Goal: Task Accomplishment & Management: Manage account settings

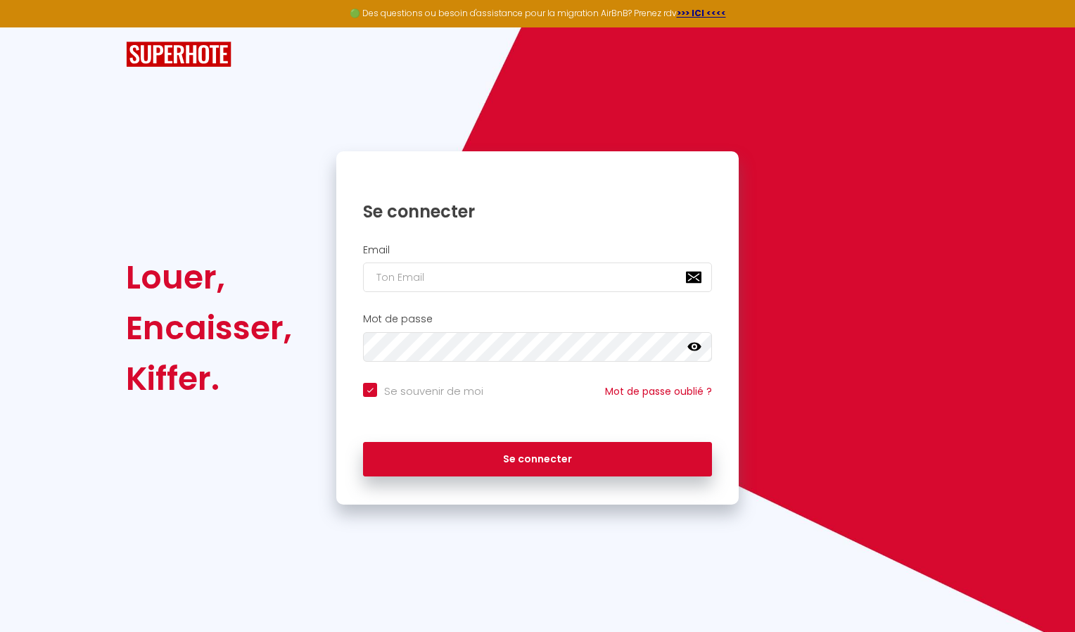
drag, startPoint x: 633, startPoint y: 37, endPoint x: 426, endPoint y: 48, distance: 206.4
click at [426, 48] on div at bounding box center [537, 54] width 841 height 54
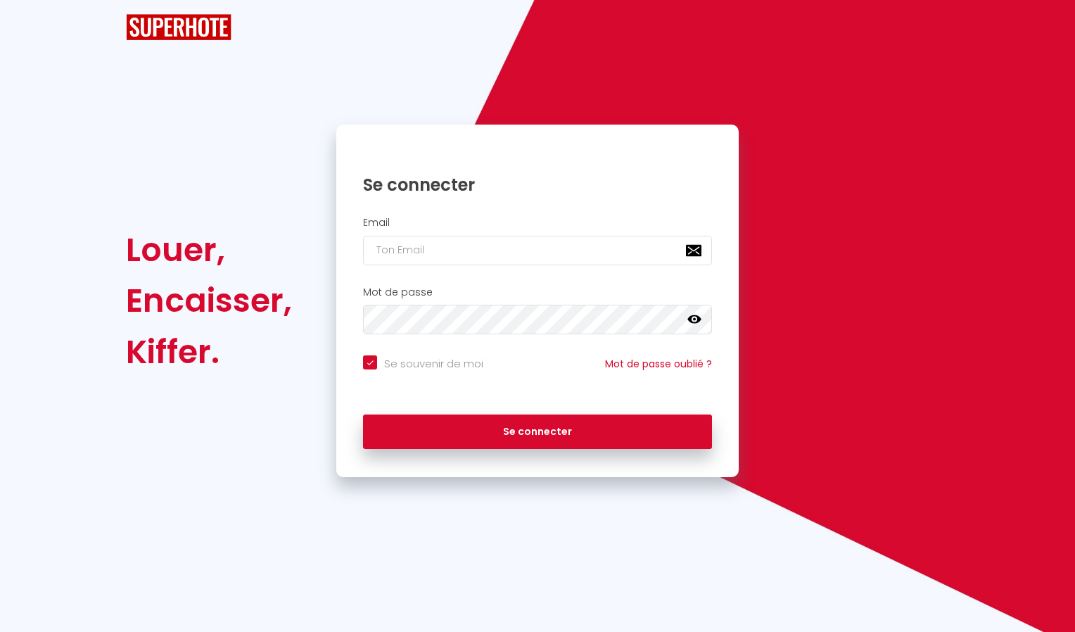
checkbox input "true"
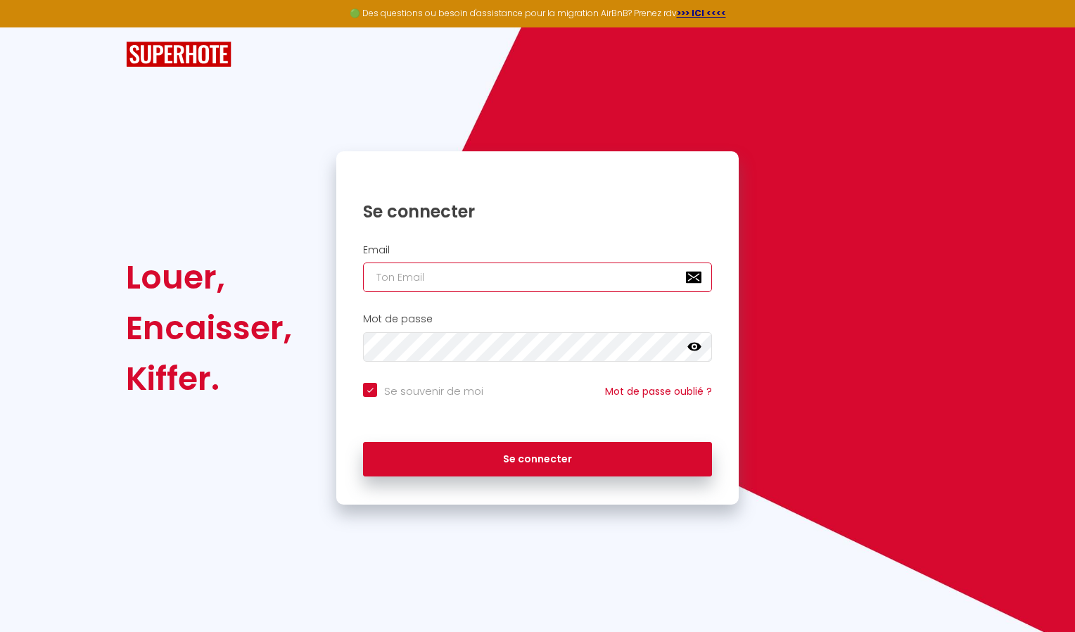
click at [512, 273] on input "email" at bounding box center [537, 277] width 349 height 30
type input "[EMAIL_ADDRESS][DOMAIN_NAME]"
checkbox input "true"
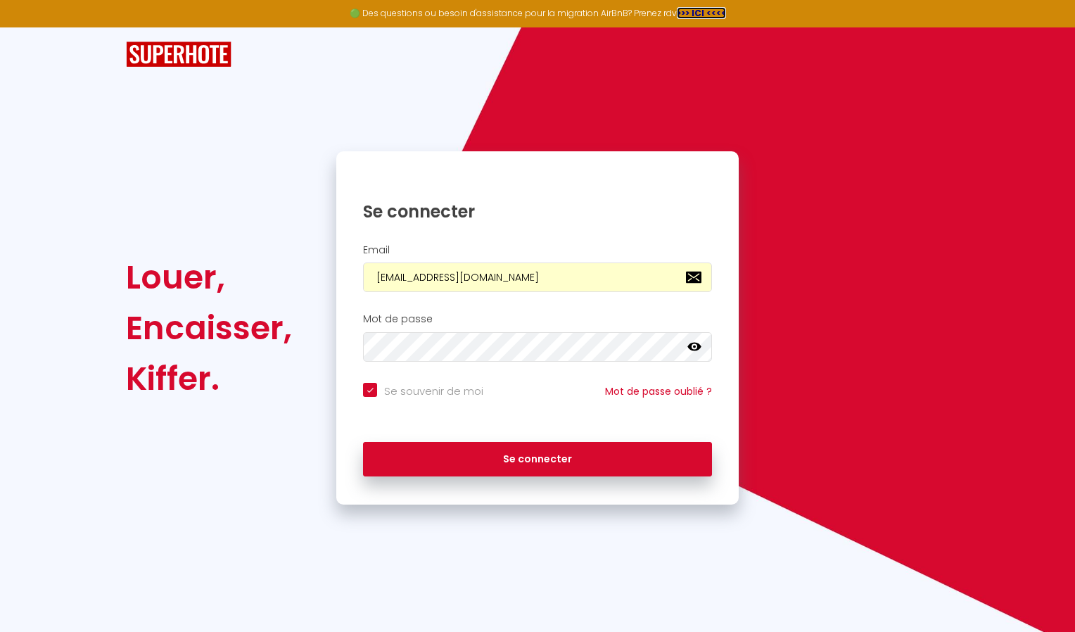
click at [693, 9] on strong ">>> ICI <<<<" at bounding box center [701, 13] width 49 height 12
